Goal: Task Accomplishment & Management: Manage account settings

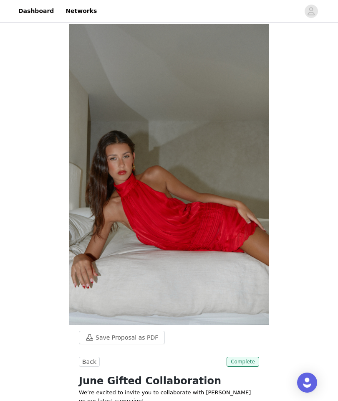
click at [40, 13] on link "Dashboard" at bounding box center [35, 11] width 45 height 19
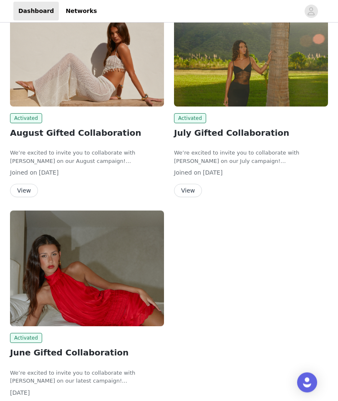
scroll to position [83, 0]
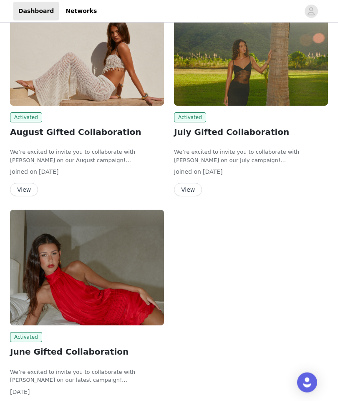
click at [124, 294] on img at bounding box center [87, 268] width 154 height 116
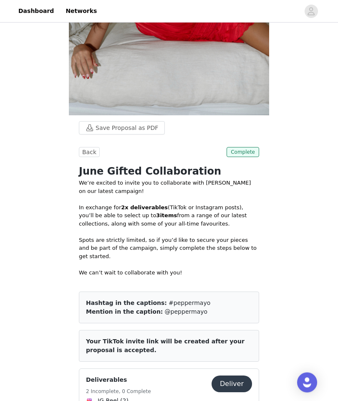
scroll to position [260, 0]
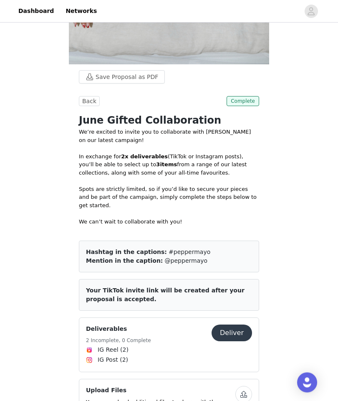
click at [228, 325] on button "Deliver" at bounding box center [232, 333] width 40 height 17
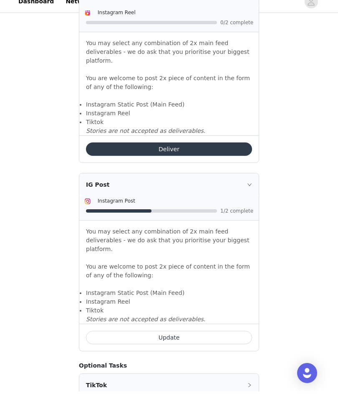
scroll to position [614, 0]
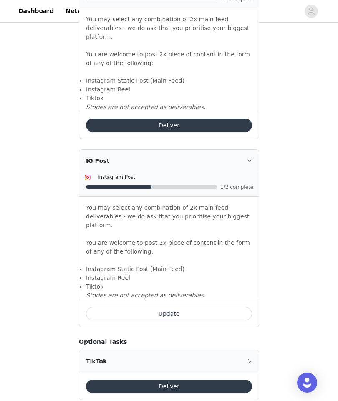
click at [106, 350] on div "TikTok" at bounding box center [168, 361] width 179 height 23
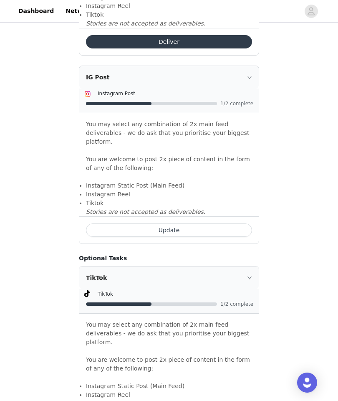
scroll to position [700, 0]
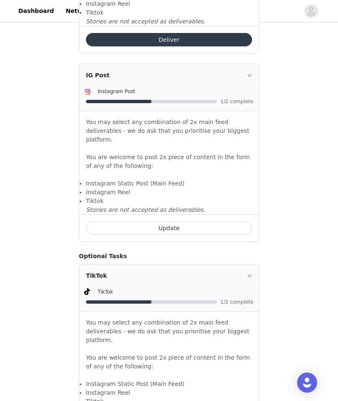
click at [38, 11] on link "Dashboard" at bounding box center [35, 11] width 45 height 19
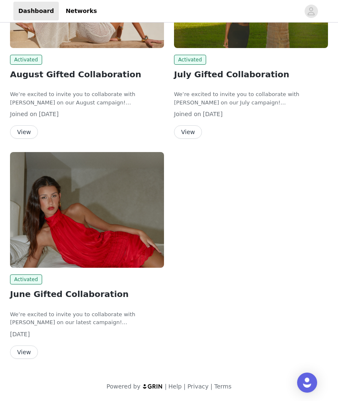
scroll to position [109, 0]
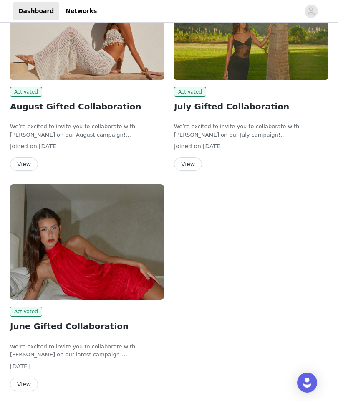
click at [245, 75] on img at bounding box center [251, 23] width 154 height 116
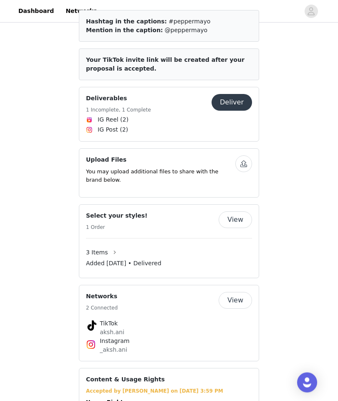
scroll to position [481, 0]
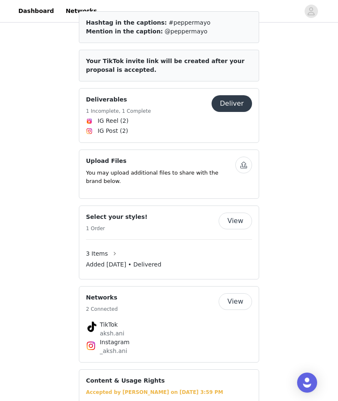
click at [172, 100] on div "Deliverables 1 Incomplete, 1 Complete" at bounding box center [149, 105] width 126 height 20
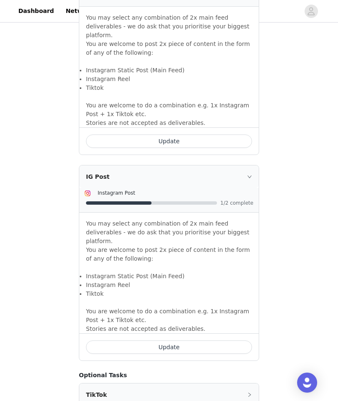
scroll to position [650, 0]
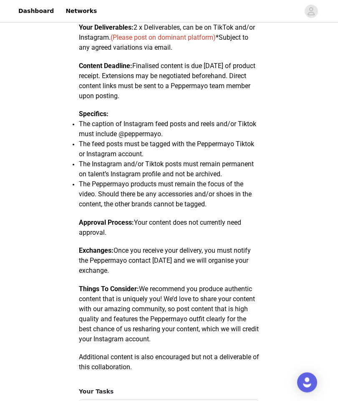
click at [36, 13] on link "Dashboard" at bounding box center [35, 11] width 45 height 19
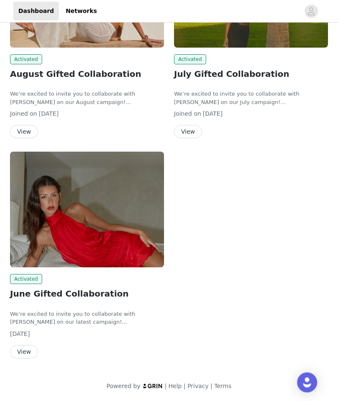
scroll to position [143, 0]
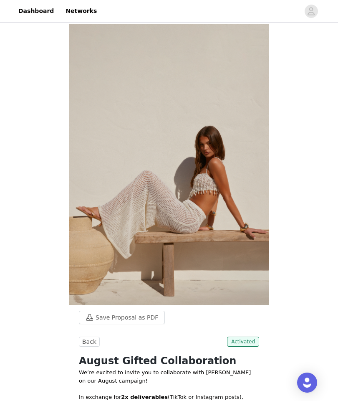
click at [51, 19] on link "Dashboard" at bounding box center [35, 11] width 45 height 19
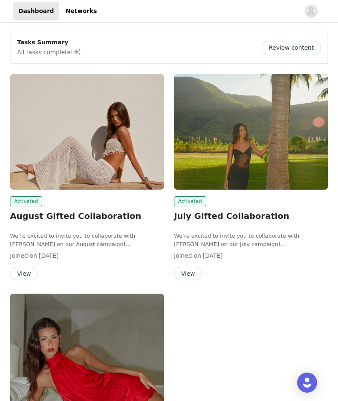
click at [102, 135] on img at bounding box center [87, 132] width 154 height 116
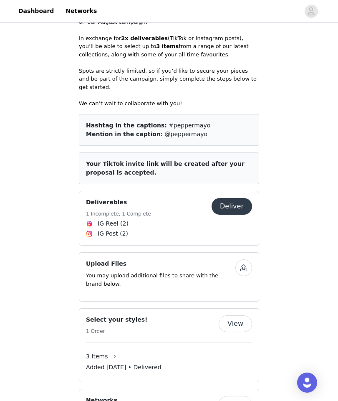
scroll to position [344, 0]
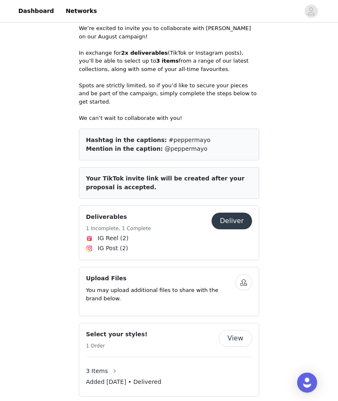
click at [199, 219] on div "Deliverables 1 Incomplete, 1 Complete" at bounding box center [149, 222] width 126 height 20
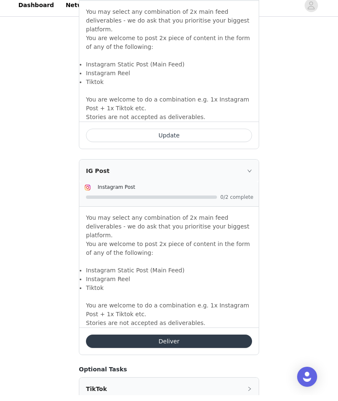
scroll to position [650, 0]
